Goal: Navigation & Orientation: Find specific page/section

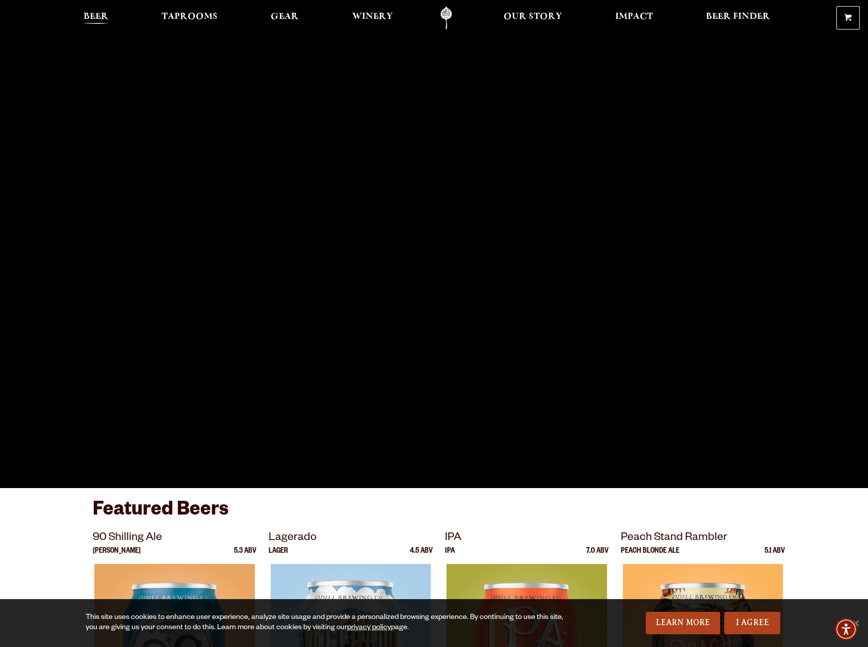
click at [104, 15] on span "Beer" at bounding box center [96, 17] width 25 height 8
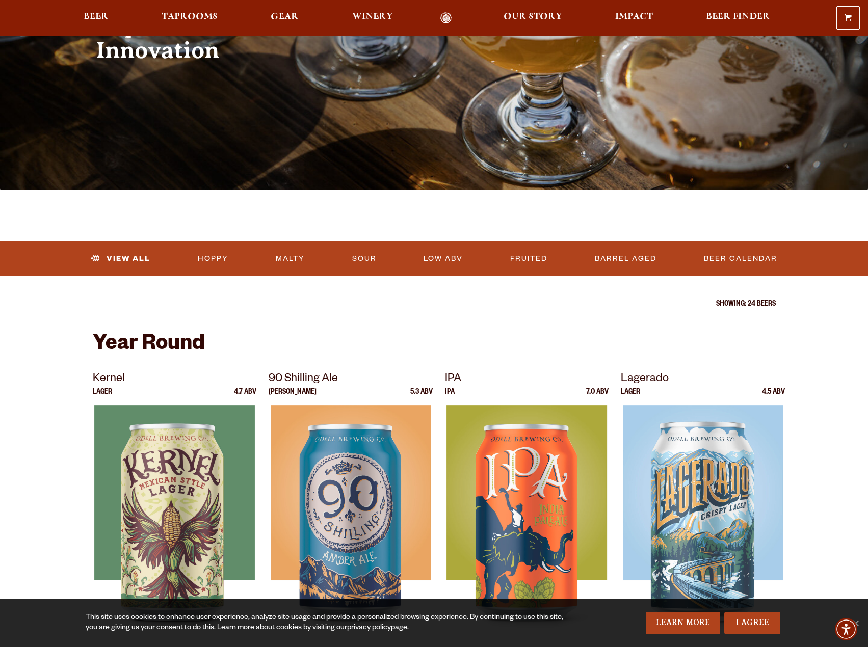
scroll to position [153, 0]
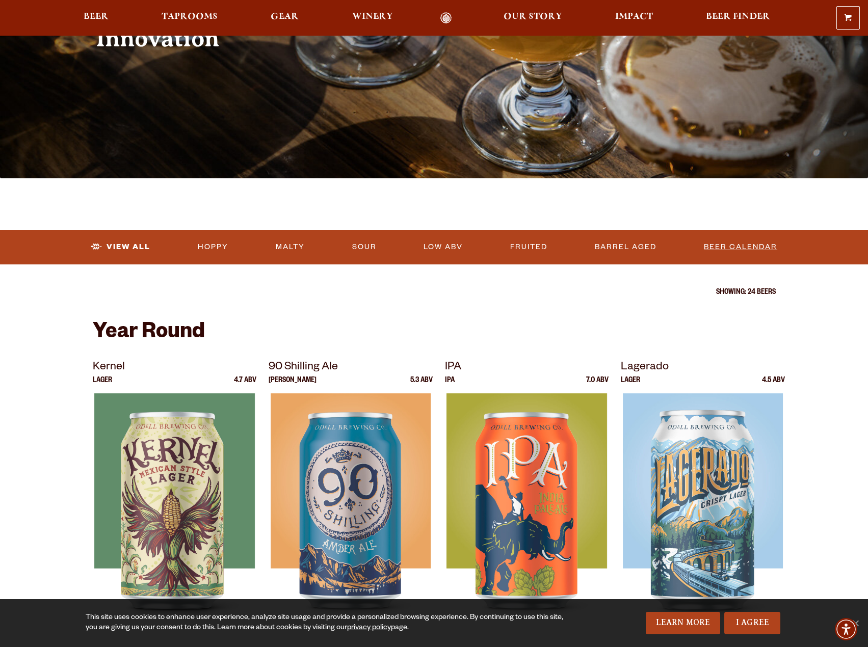
click at [729, 248] on link "Beer Calendar" at bounding box center [741, 246] width 82 height 23
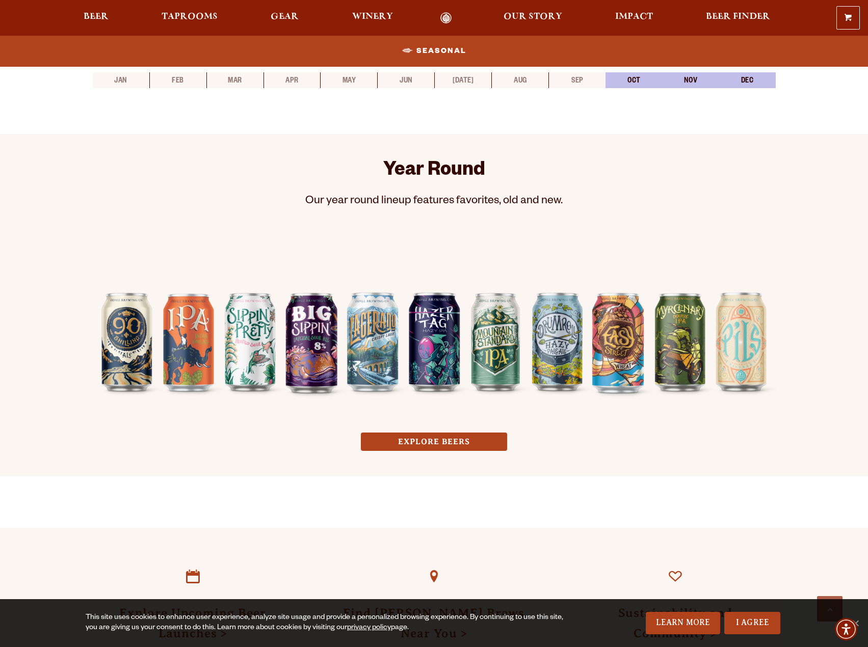
scroll to position [663, 0]
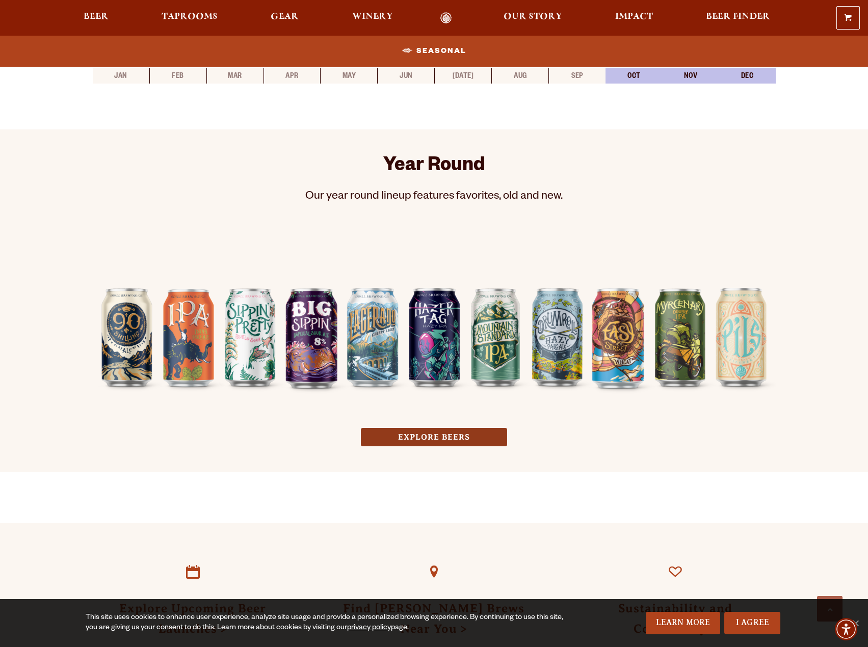
click at [453, 433] on link "EXPLORE BEERS" at bounding box center [434, 437] width 146 height 19
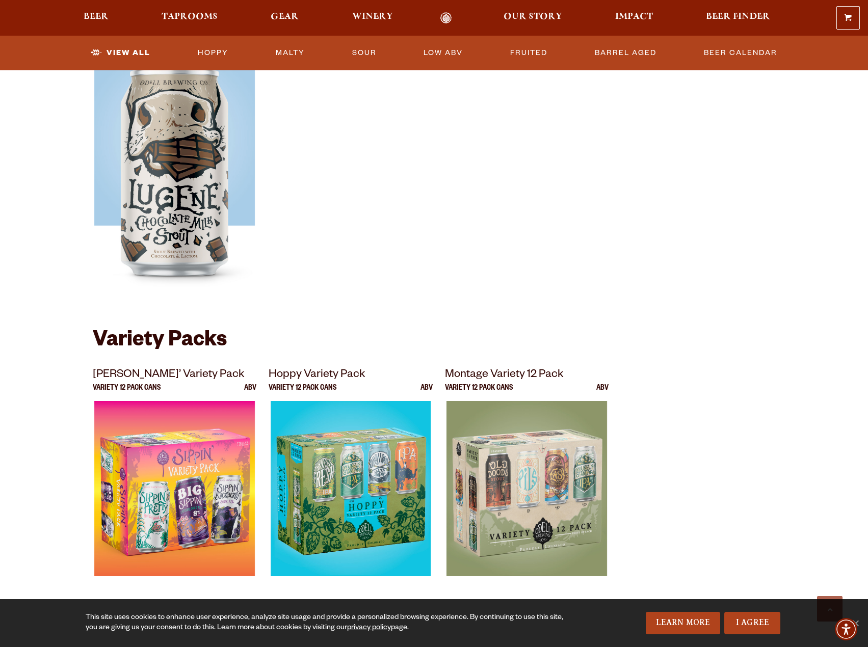
scroll to position [1835, 0]
